Goal: Information Seeking & Learning: Compare options

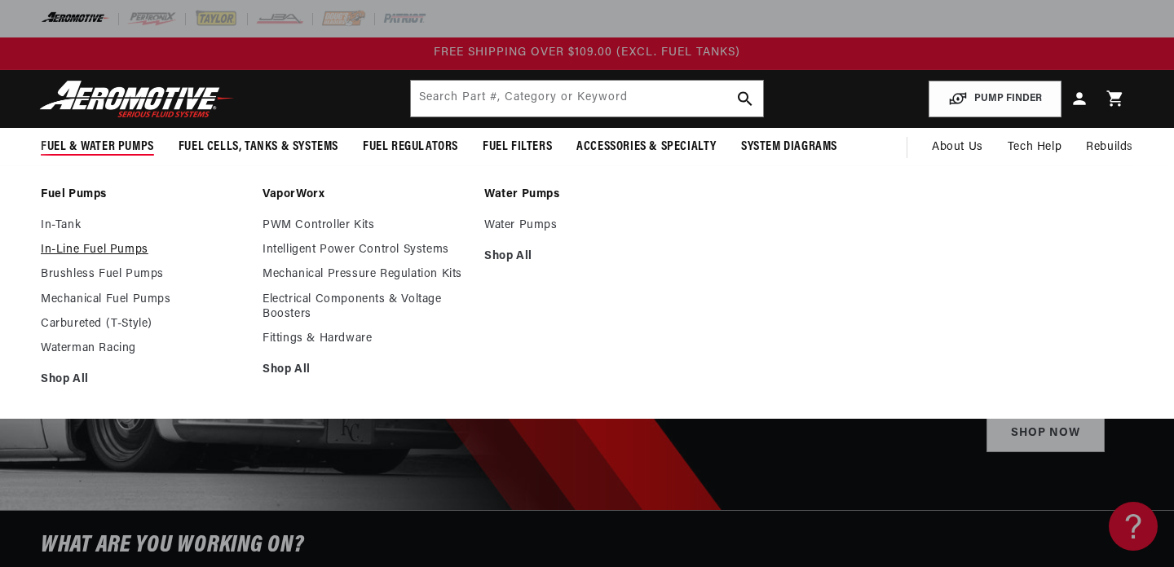
click at [101, 254] on link "In-Line Fuel Pumps" at bounding box center [143, 250] width 205 height 15
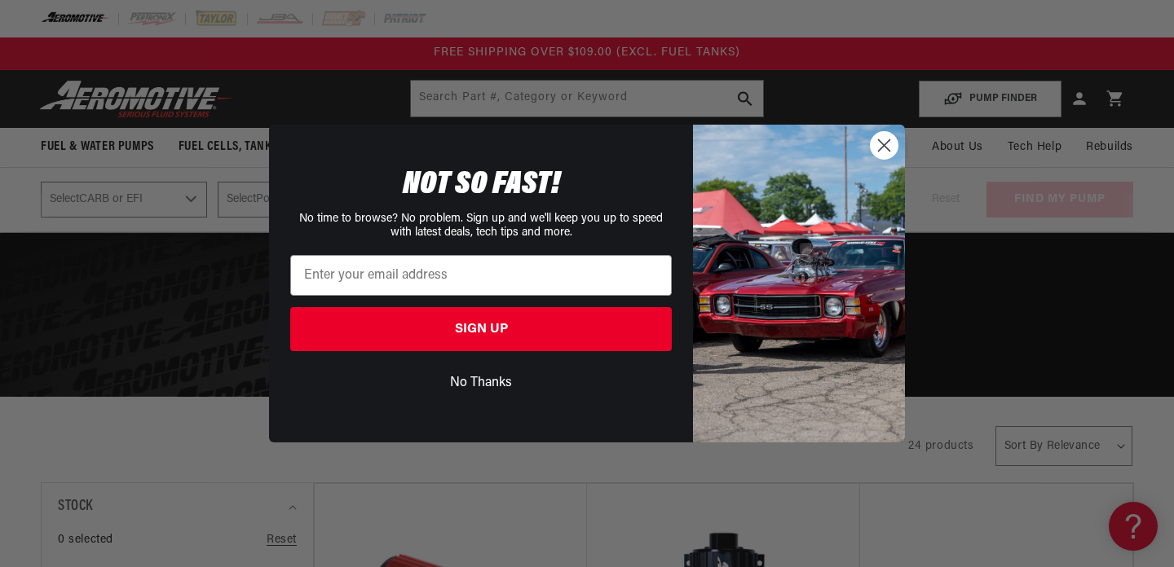
click at [884, 158] on circle "Close dialog" at bounding box center [884, 145] width 27 height 27
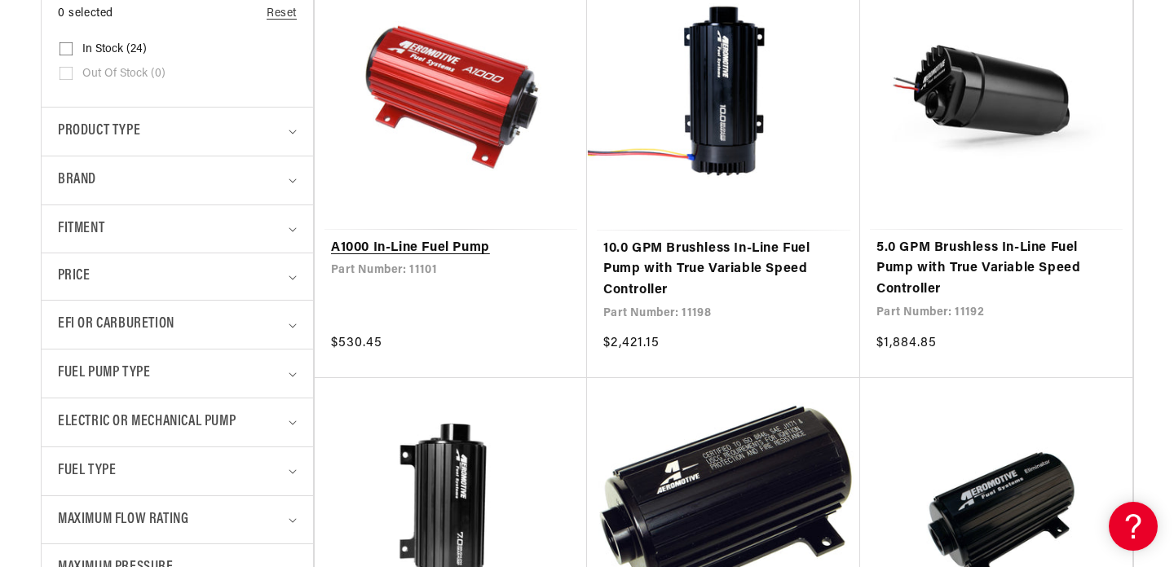
scroll to position [527, 0]
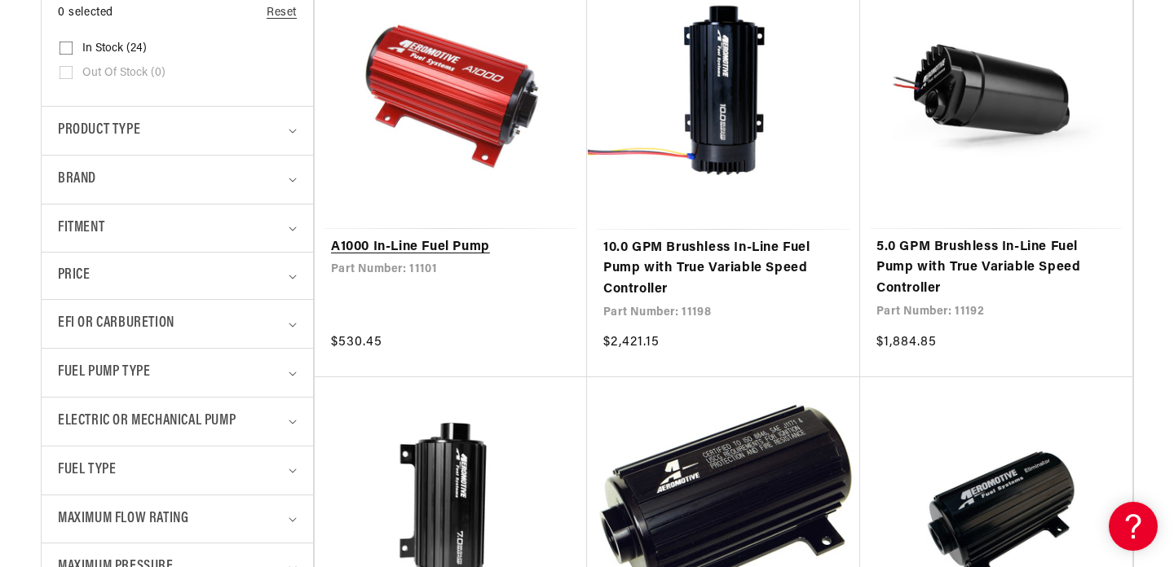
click at [484, 240] on link "A1000 In-Line Fuel Pump" at bounding box center [451, 247] width 240 height 21
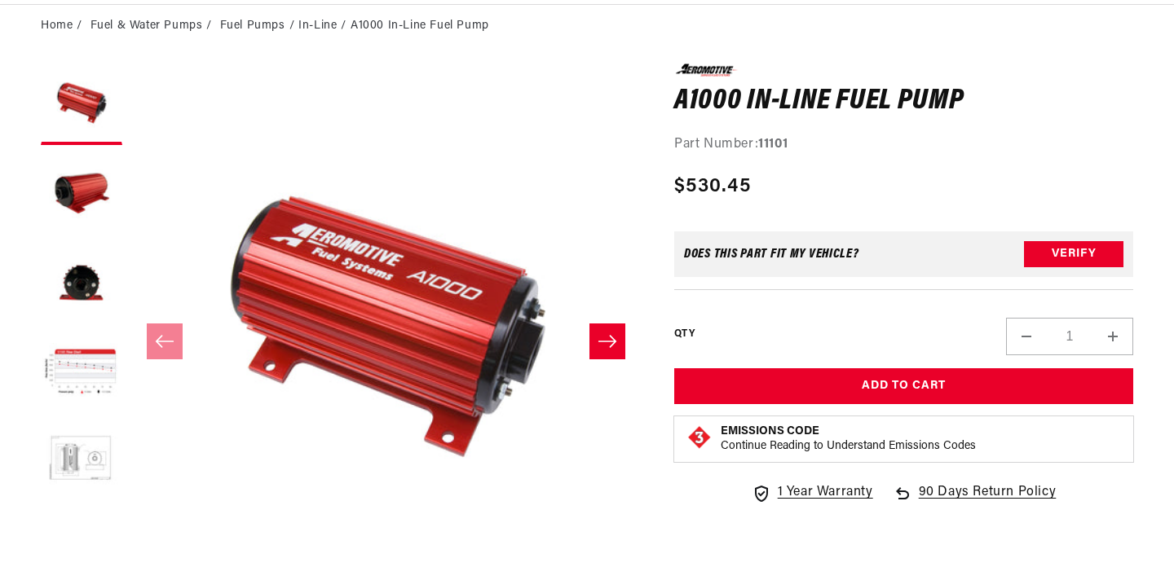
click at [82, 435] on button "Load image 5 in gallery view" at bounding box center [82, 463] width 82 height 82
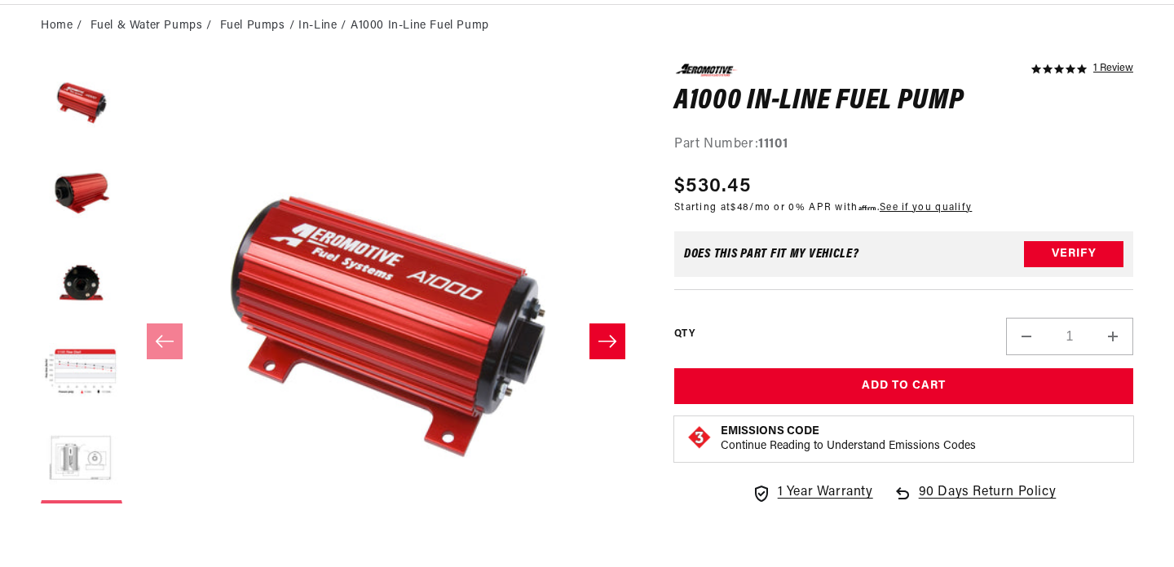
click at [85, 453] on button "Load image 5 in gallery view" at bounding box center [82, 463] width 82 height 82
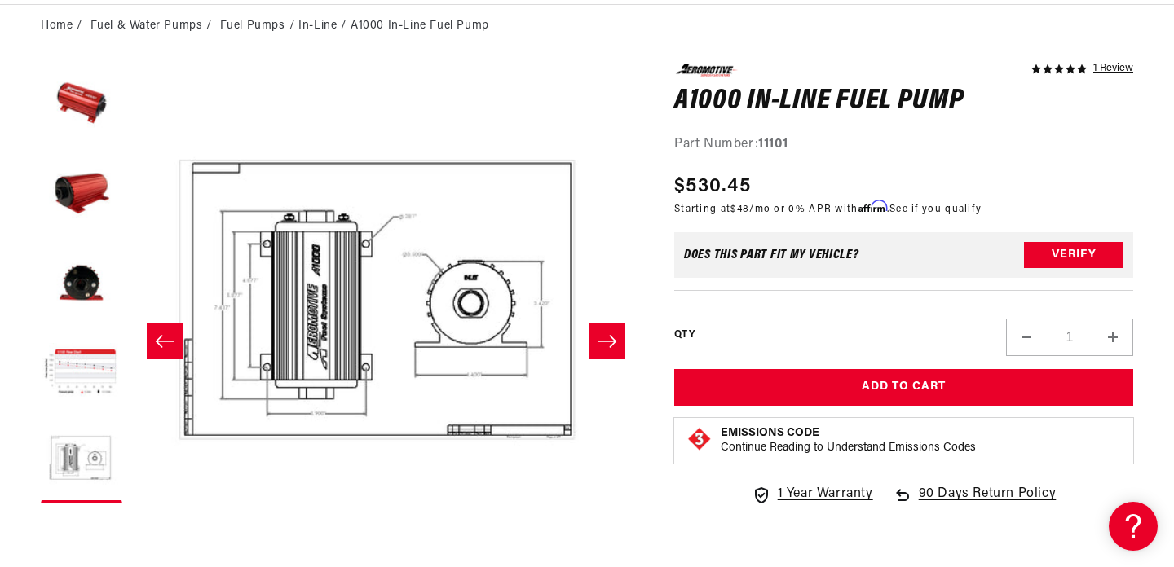
scroll to position [0, 0]
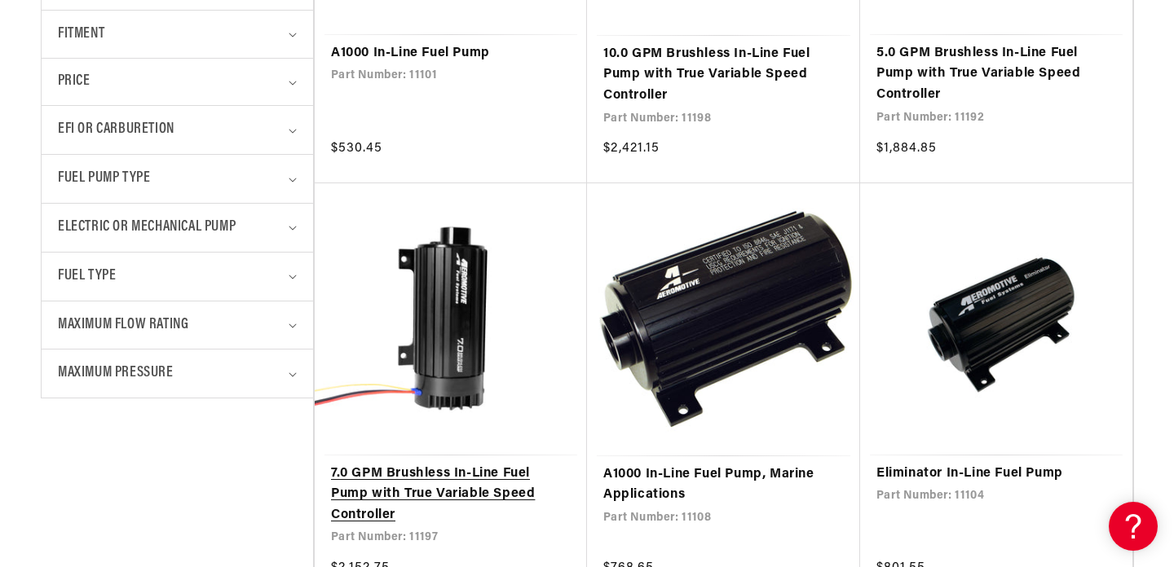
scroll to position [723, 0]
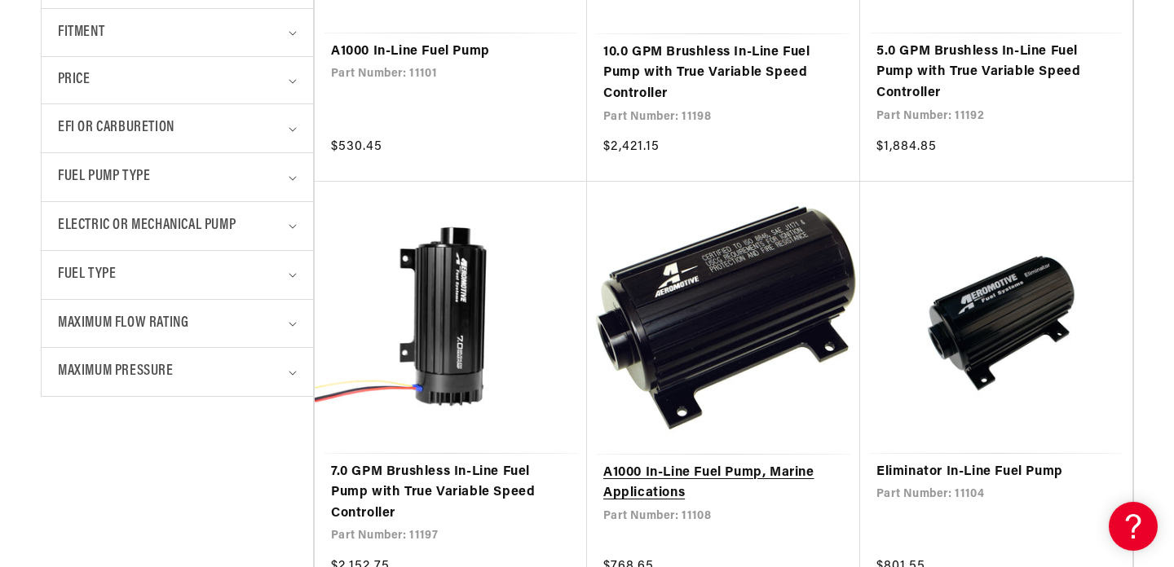
click at [673, 463] on link "A1000 In-Line Fuel Pump, Marine Applications" at bounding box center [723, 484] width 241 height 42
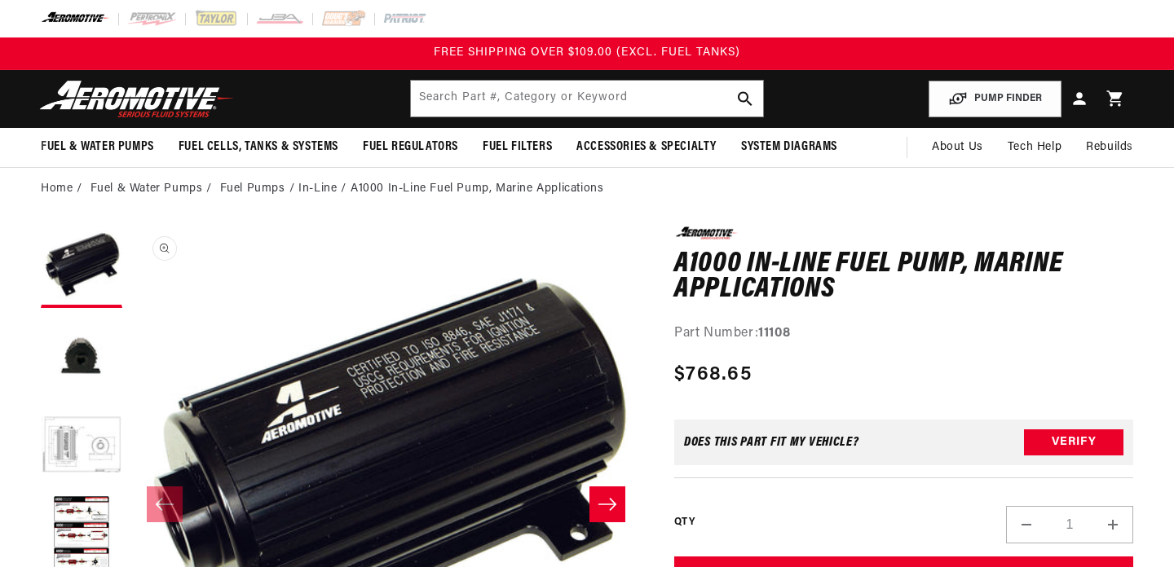
scroll to position [232, 0]
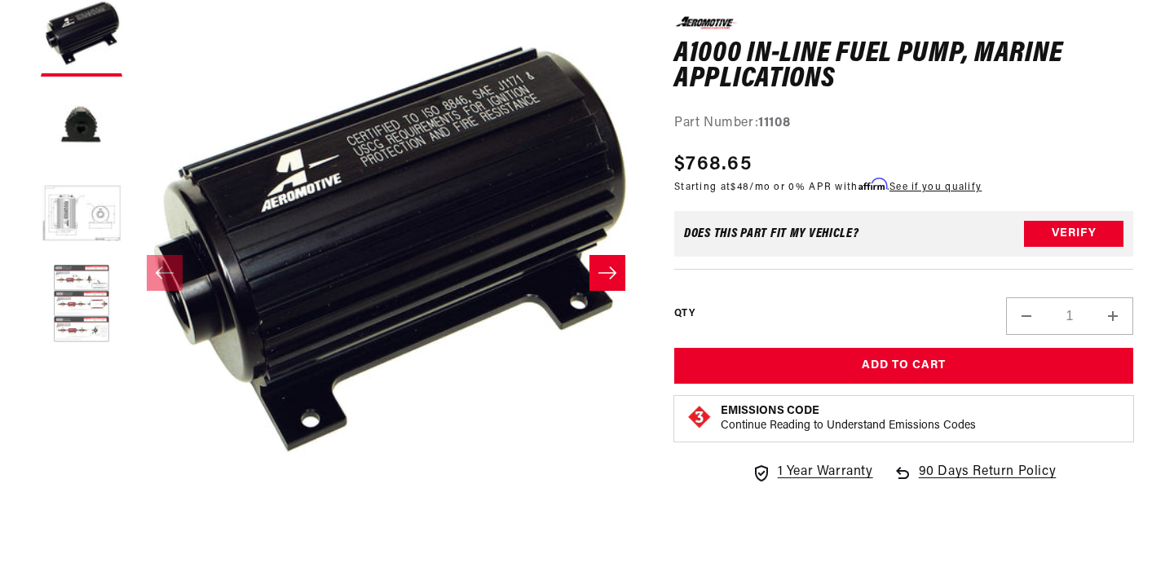
click at [89, 300] on button "Load image 4 in gallery view" at bounding box center [82, 305] width 82 height 82
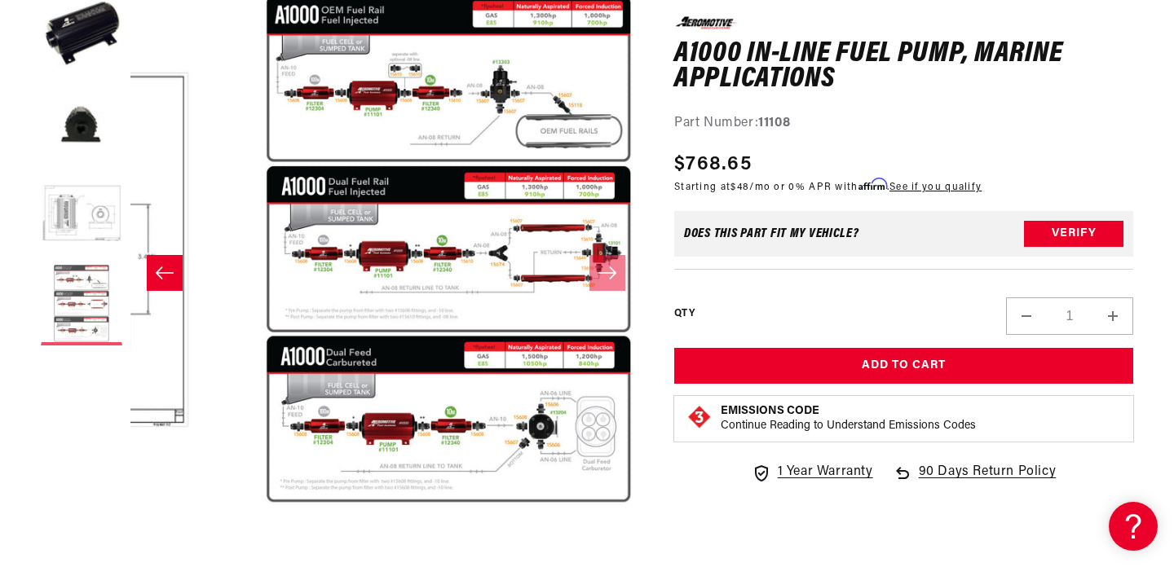
scroll to position [1, 1534]
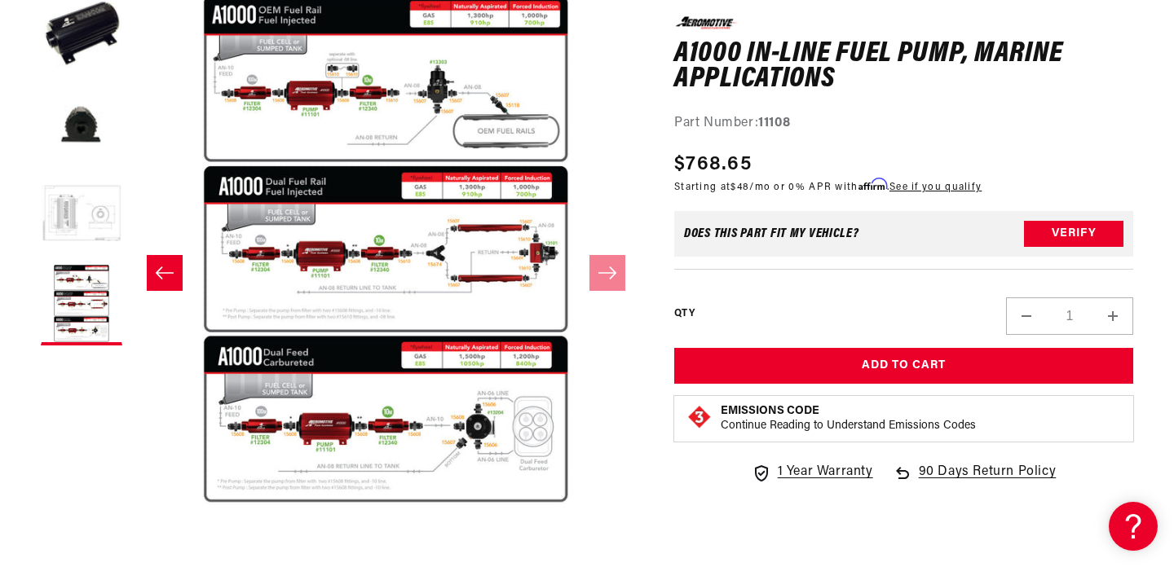
click at [87, 216] on button "Load image 3 in gallery view" at bounding box center [82, 215] width 82 height 82
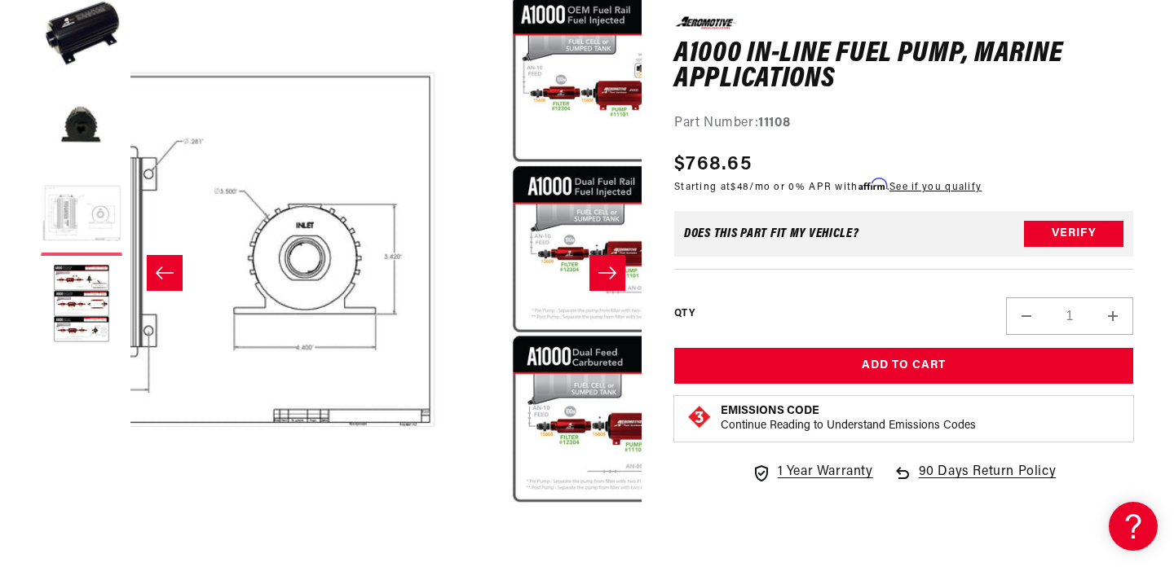
scroll to position [1, 1022]
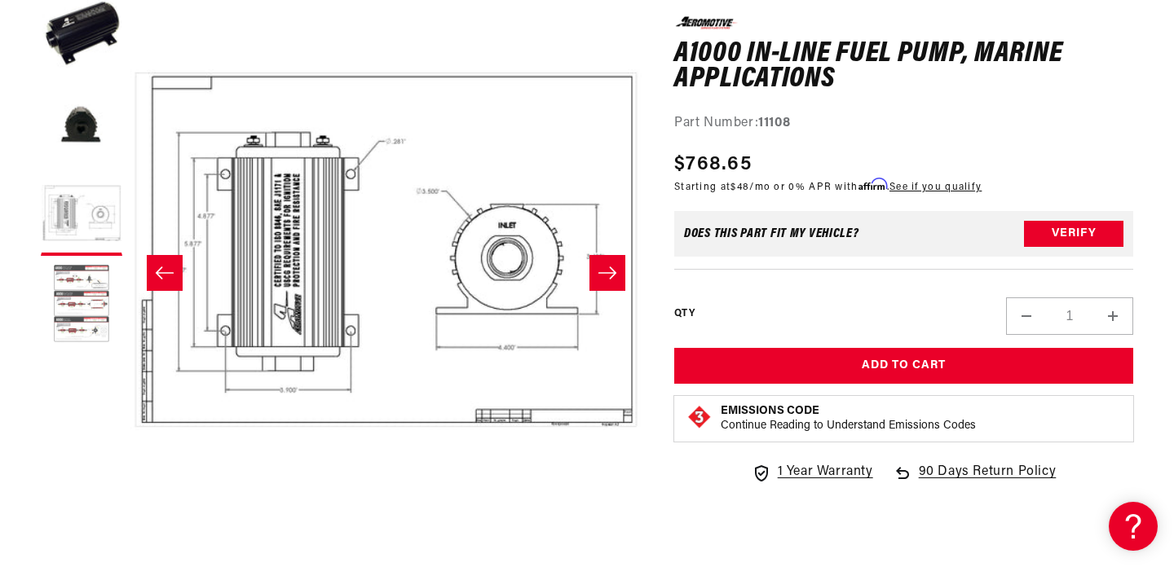
click at [78, 302] on button "Load image 4 in gallery view" at bounding box center [82, 305] width 82 height 82
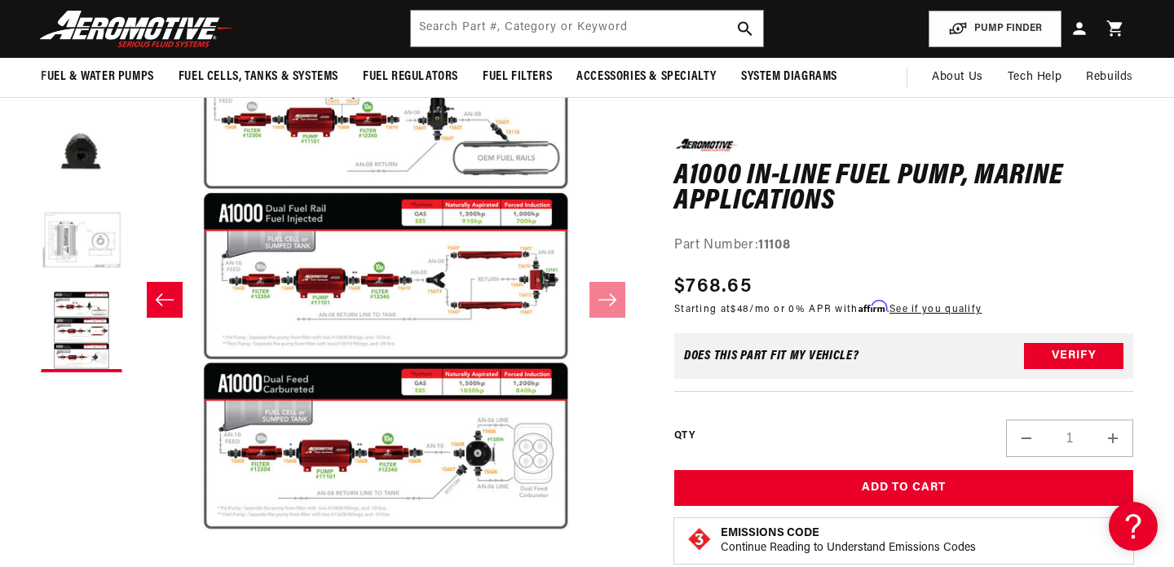
scroll to position [196, 0]
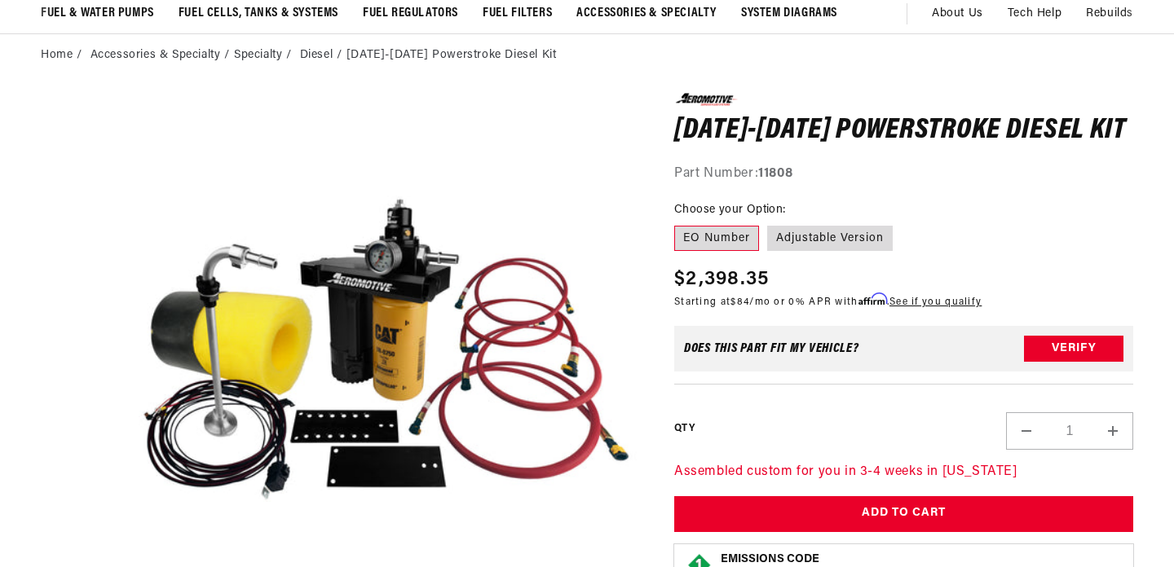
scroll to position [1, 0]
